Goal: Check status: Check status

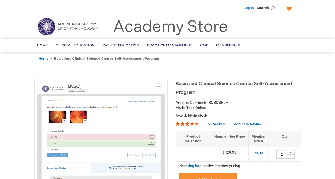
click at [251, 8] on link "Log In" at bounding box center [248, 8] width 10 height 4
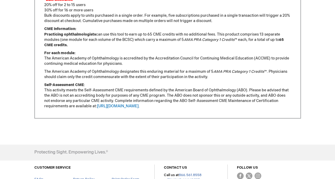
scroll to position [490, 0]
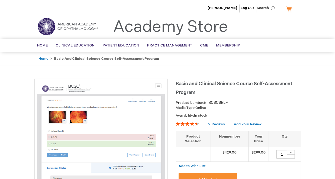
click at [78, 62] on ul "Home Basic and Clinical Science Course Self-Assessment Program" at bounding box center [167, 58] width 266 height 13
click at [228, 9] on span "[PERSON_NAME]" at bounding box center [222, 8] width 30 height 4
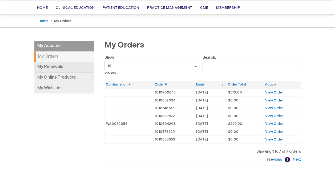
scroll to position [38, 0]
click at [61, 56] on strong "My Orders" at bounding box center [63, 56] width 59 height 10
click at [56, 56] on strong "My Orders" at bounding box center [63, 56] width 59 height 10
click at [270, 92] on span "View Order" at bounding box center [274, 92] width 18 height 4
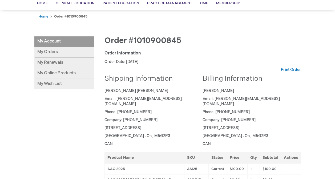
scroll to position [45, 0]
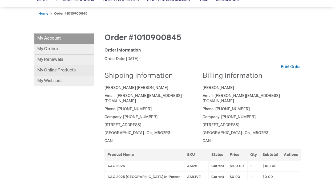
click at [54, 69] on link "My Online Products" at bounding box center [63, 71] width 59 height 11
